Goal: Information Seeking & Learning: Understand process/instructions

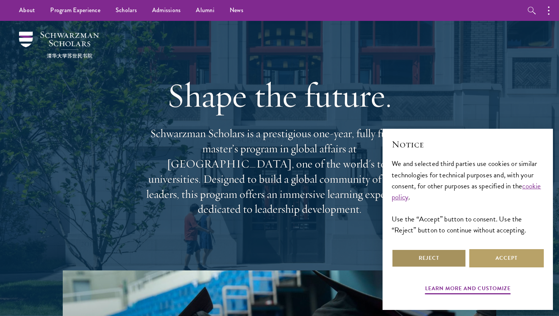
click at [444, 261] on button "Reject" at bounding box center [429, 258] width 75 height 18
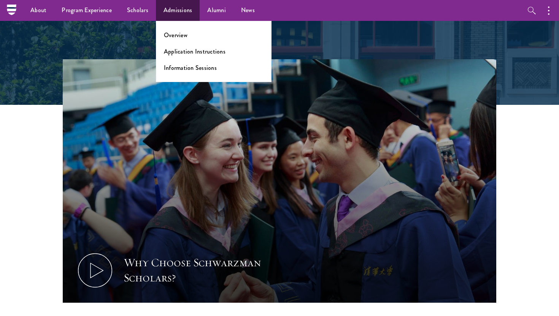
scroll to position [184, 0]
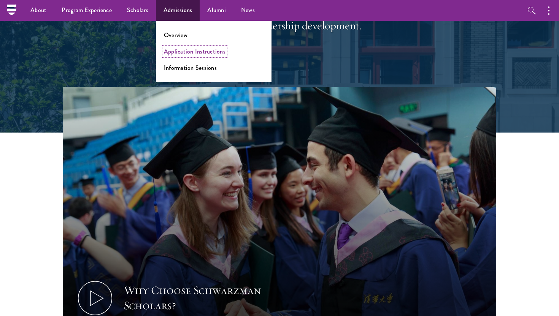
click at [190, 54] on link "Application Instructions" at bounding box center [195, 51] width 62 height 9
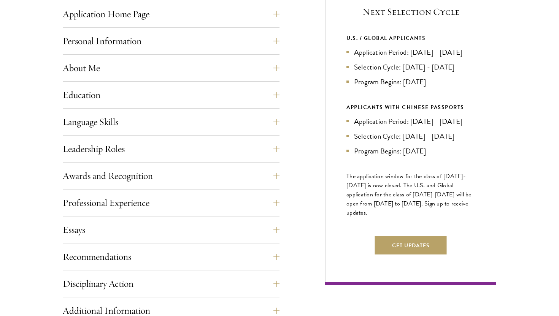
scroll to position [340, 0]
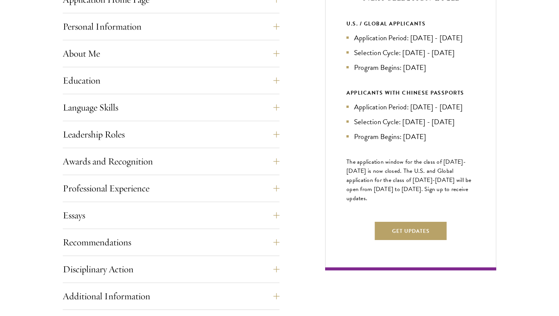
click at [148, 118] on div "Language Skills List up to three additional languages and indicate your level o…" at bounding box center [171, 109] width 217 height 23
click at [121, 109] on button "Language Skills" at bounding box center [176, 107] width 217 height 18
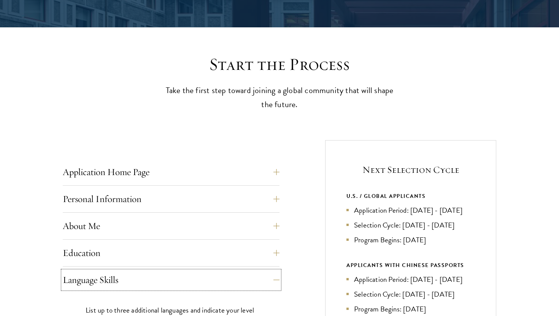
scroll to position [168, 0]
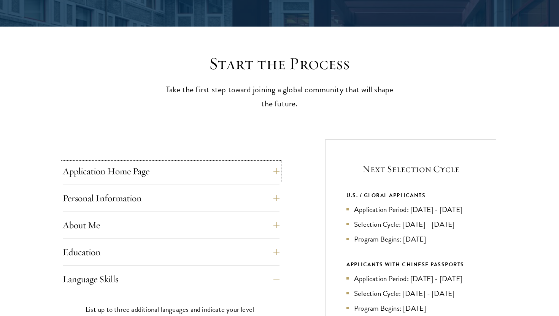
click at [125, 164] on button "Application Home Page" at bounding box center [171, 171] width 217 height 18
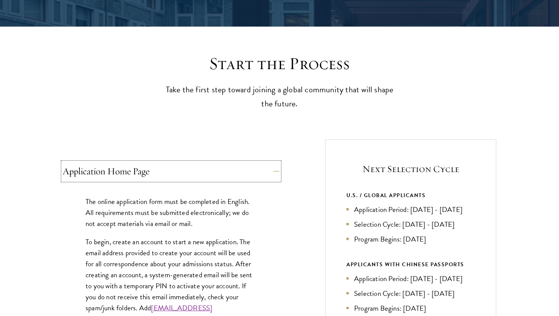
click at [125, 164] on button "Application Home Page" at bounding box center [171, 171] width 217 height 18
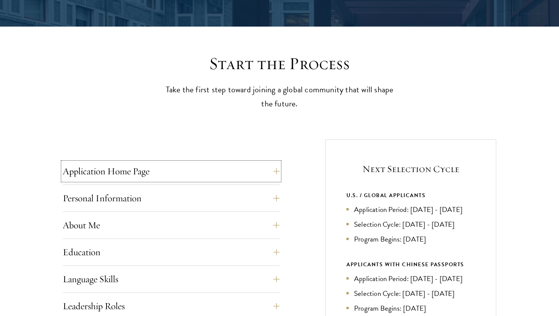
click at [125, 164] on button "Application Home Page" at bounding box center [171, 171] width 217 height 18
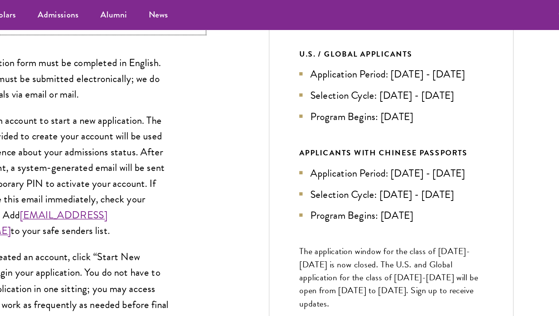
scroll to position [324, 0]
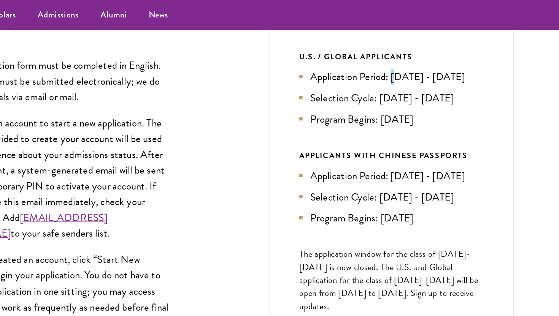
drag, startPoint x: 411, startPoint y: 55, endPoint x: 415, endPoint y: 56, distance: 4.6
click at [415, 56] on li "Application Period: [DATE] - [DATE]" at bounding box center [410, 53] width 128 height 11
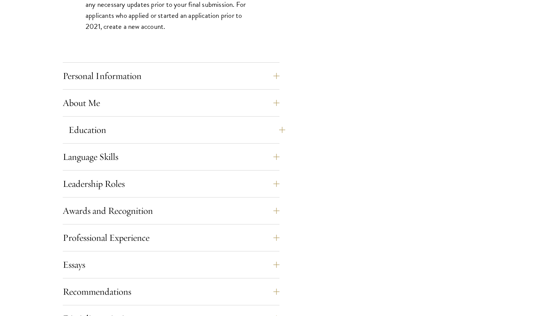
scroll to position [657, 0]
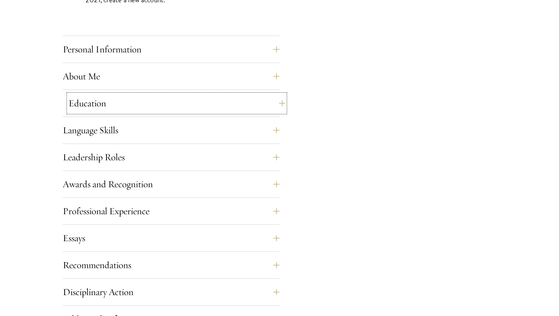
click at [102, 100] on button "Education" at bounding box center [176, 103] width 217 height 18
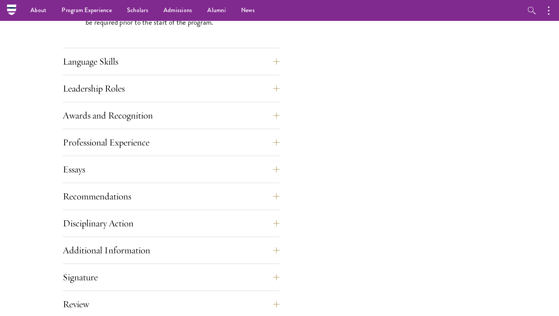
scroll to position [1246, 0]
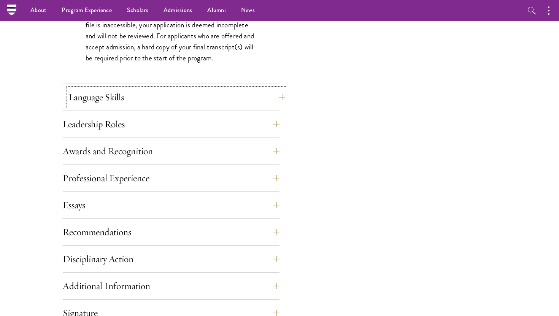
click at [224, 97] on button "Language Skills" at bounding box center [176, 97] width 217 height 18
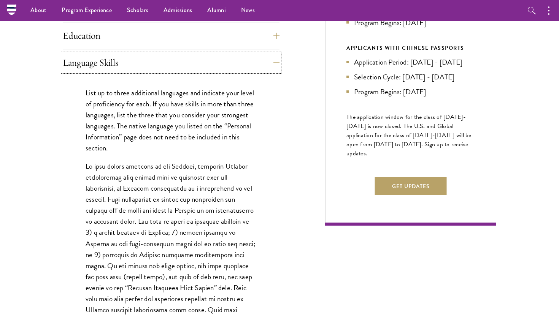
scroll to position [343, 0]
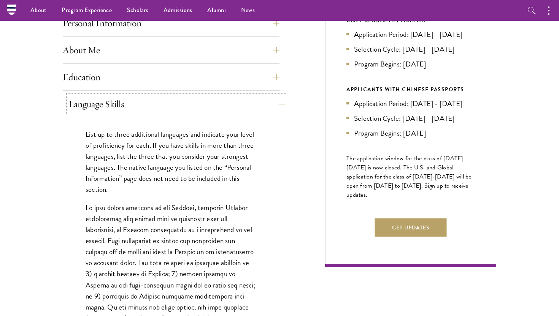
click at [277, 102] on button "Language Skills" at bounding box center [176, 104] width 217 height 18
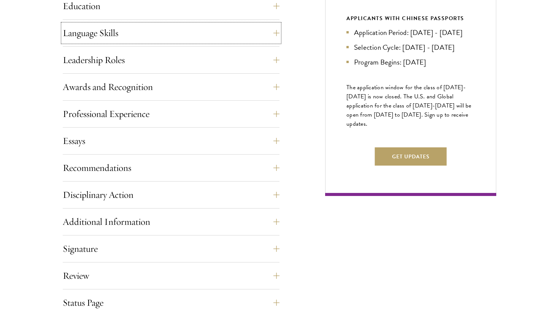
scroll to position [421, 0]
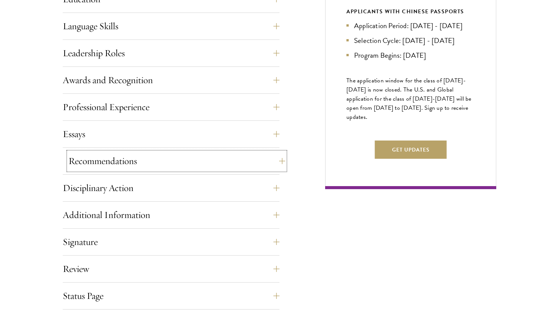
click at [211, 160] on button "Recommendations" at bounding box center [176, 161] width 217 height 18
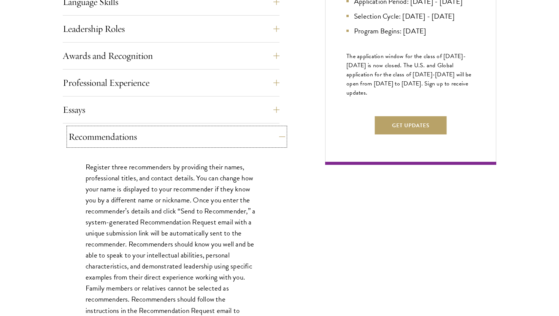
scroll to position [449, 0]
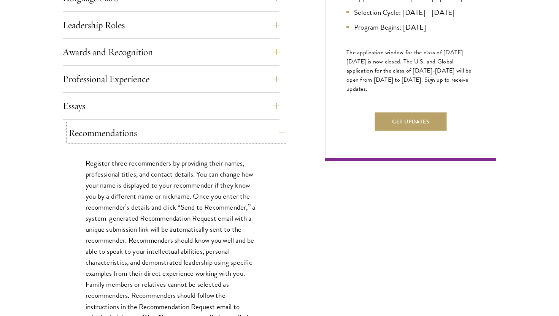
click at [267, 130] on button "Recommendations" at bounding box center [176, 133] width 217 height 18
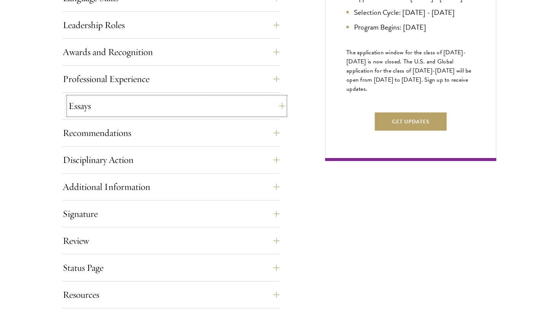
click at [229, 113] on button "Essays" at bounding box center [176, 106] width 217 height 18
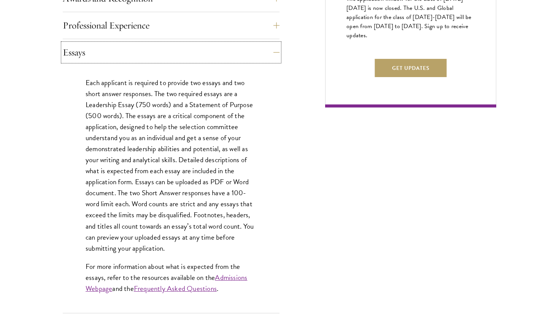
scroll to position [506, 0]
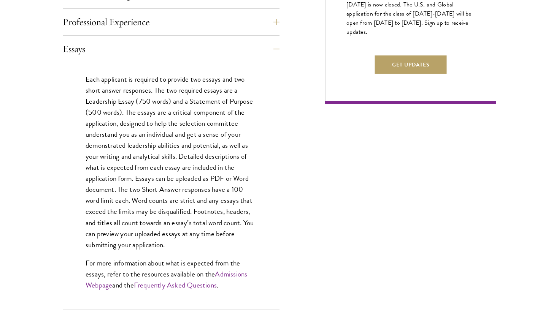
click at [214, 62] on div "Each applicant is required to provide two essays and two short answer responses…" at bounding box center [171, 185] width 217 height 247
click at [206, 57] on button "Essays" at bounding box center [176, 49] width 217 height 18
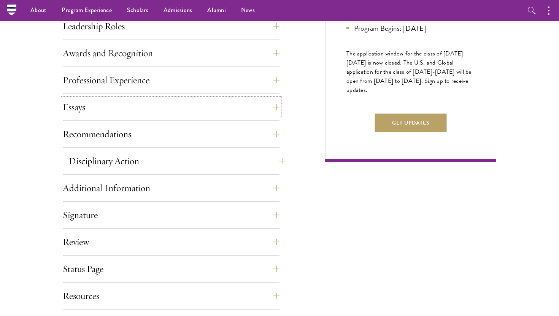
scroll to position [447, 0]
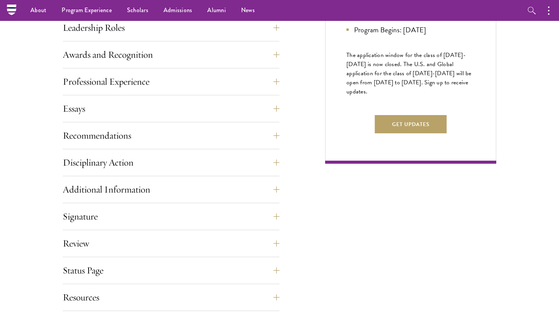
click at [143, 92] on div "Professional Experience" at bounding box center [171, 84] width 217 height 23
click at [140, 86] on button "Professional Experience" at bounding box center [176, 82] width 217 height 18
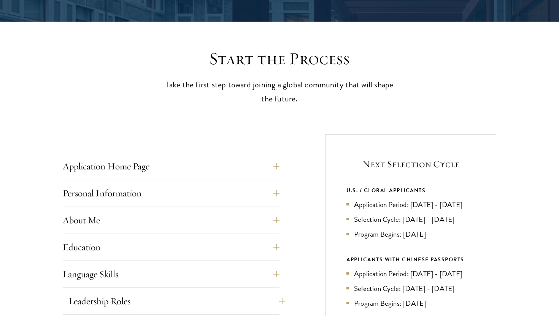
scroll to position [280, 0]
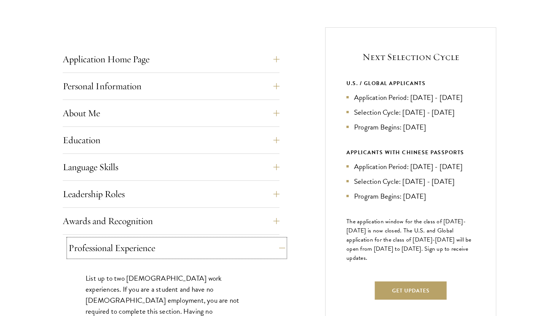
click at [261, 249] on button "Professional Experience" at bounding box center [176, 248] width 217 height 18
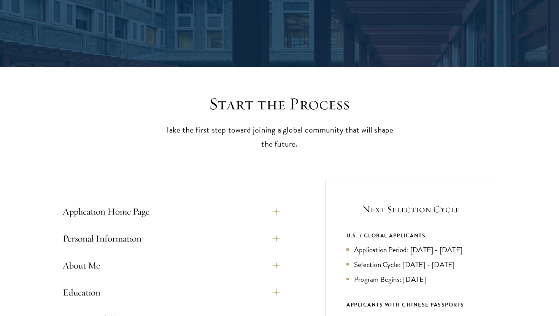
scroll to position [0, 0]
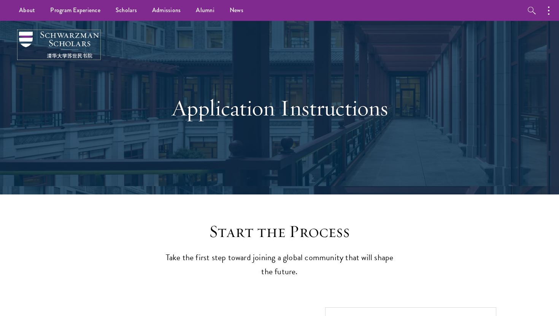
click at [30, 39] on img at bounding box center [59, 45] width 80 height 27
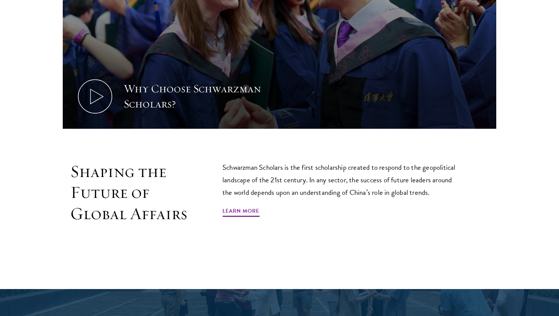
scroll to position [420, 0]
